Goal: Transaction & Acquisition: Purchase product/service

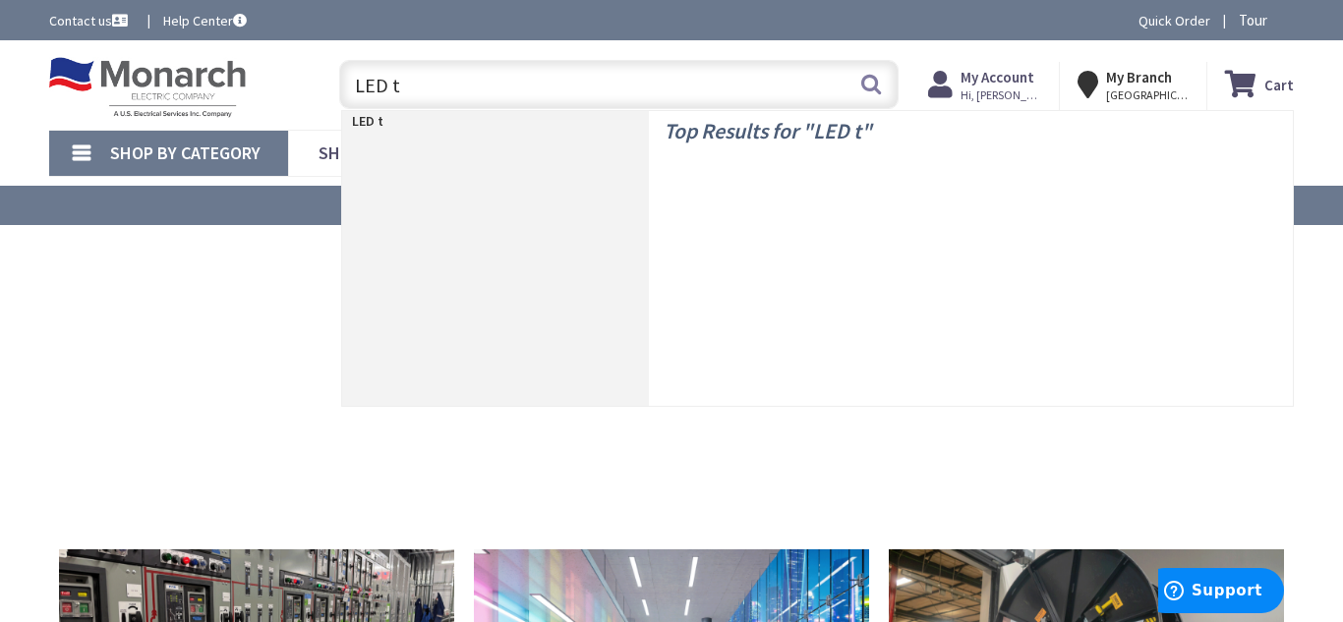
type input "LED t8"
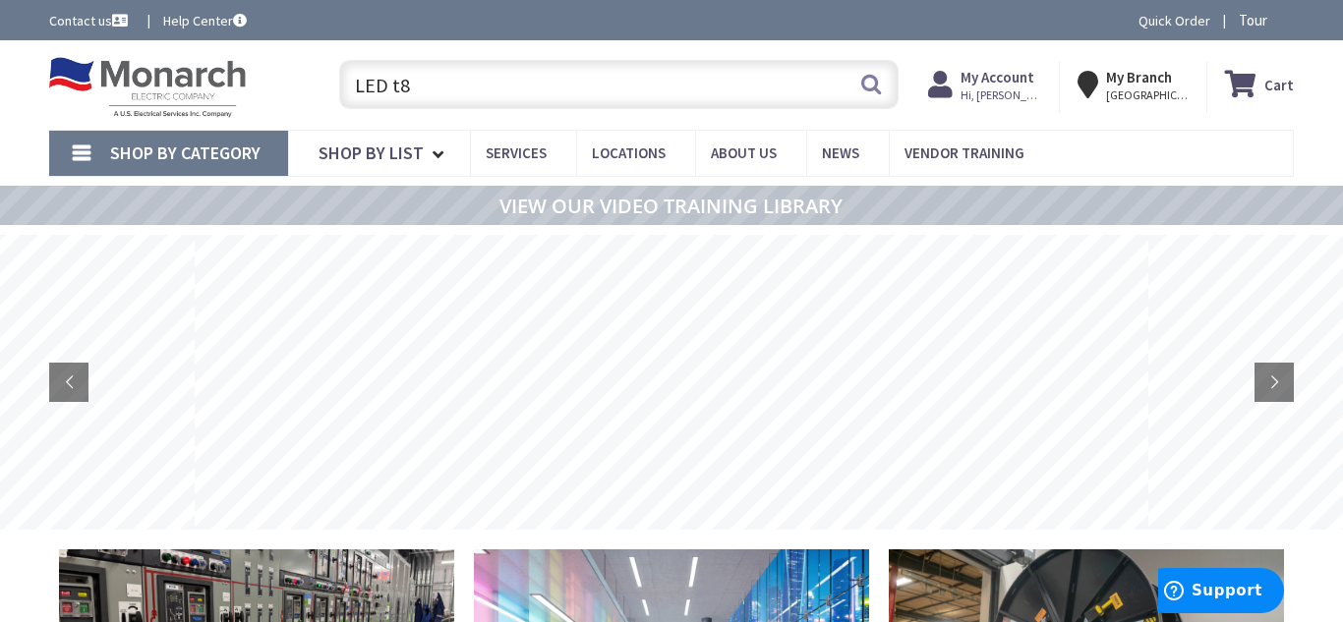
click at [499, 90] on input "LED t8" at bounding box center [618, 84] width 559 height 49
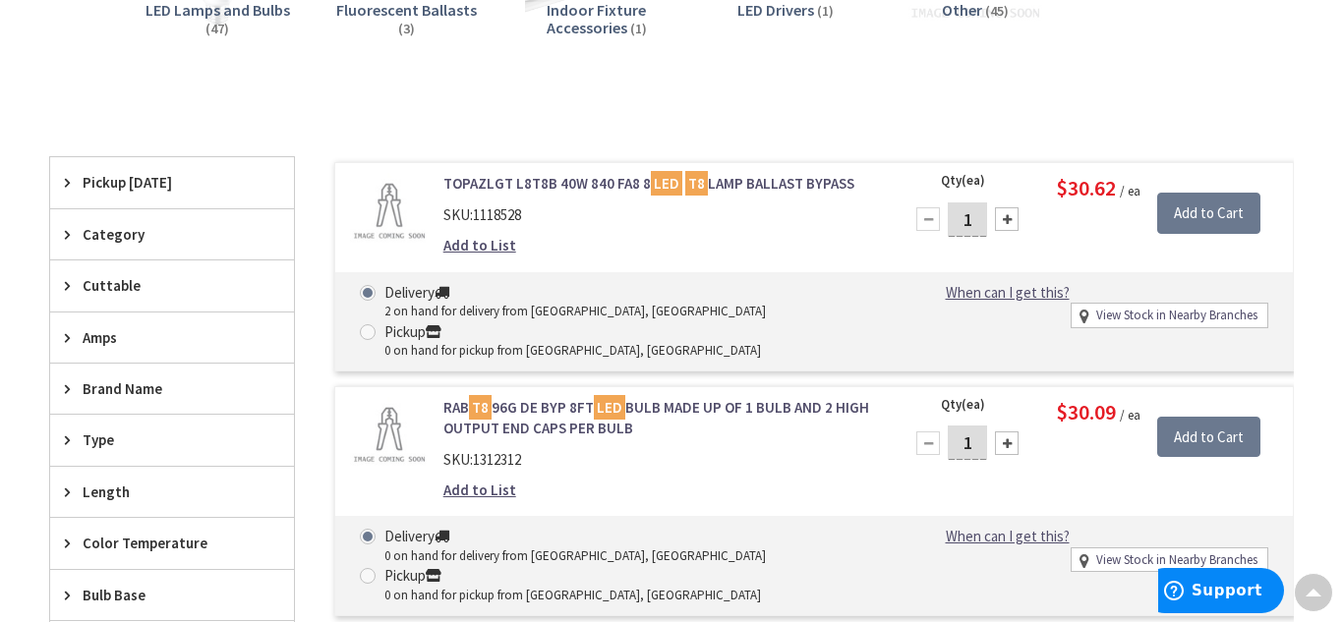
scroll to position [415, 0]
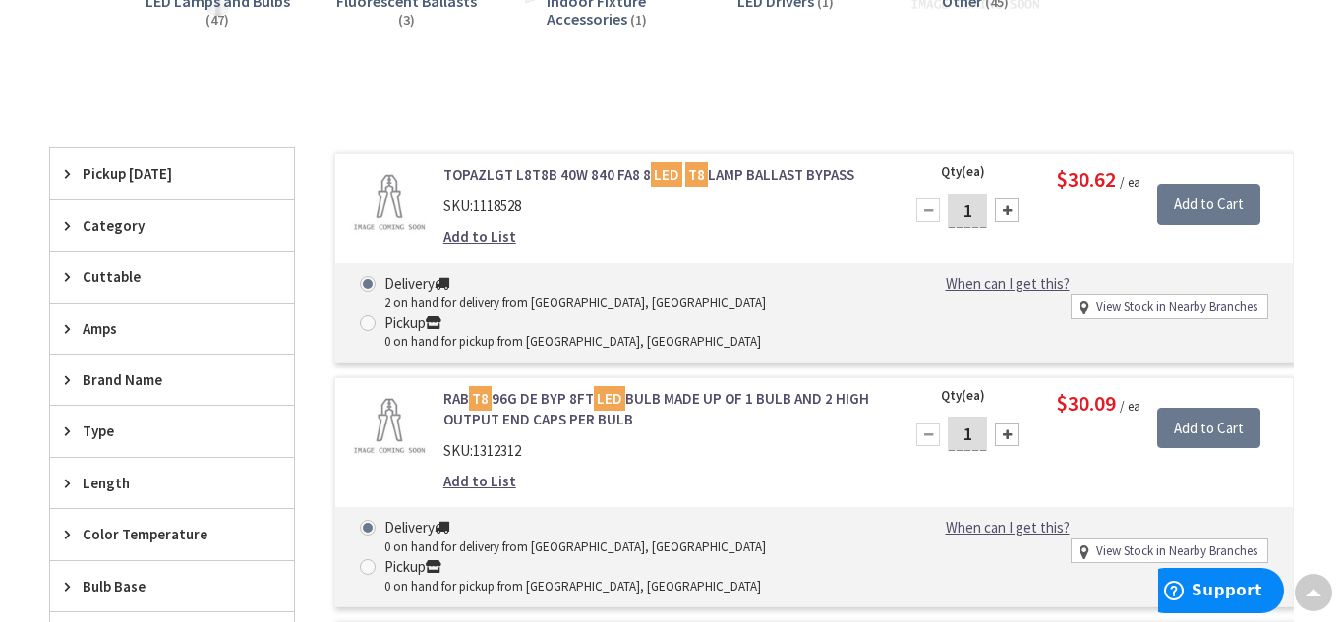
click at [520, 178] on link "TOPAZLGT L8T8B 40W 840 FA8 8 LED T8 LAMP BALLAST BYPASS" at bounding box center [661, 174] width 436 height 21
